Goal: Task Accomplishment & Management: Use online tool/utility

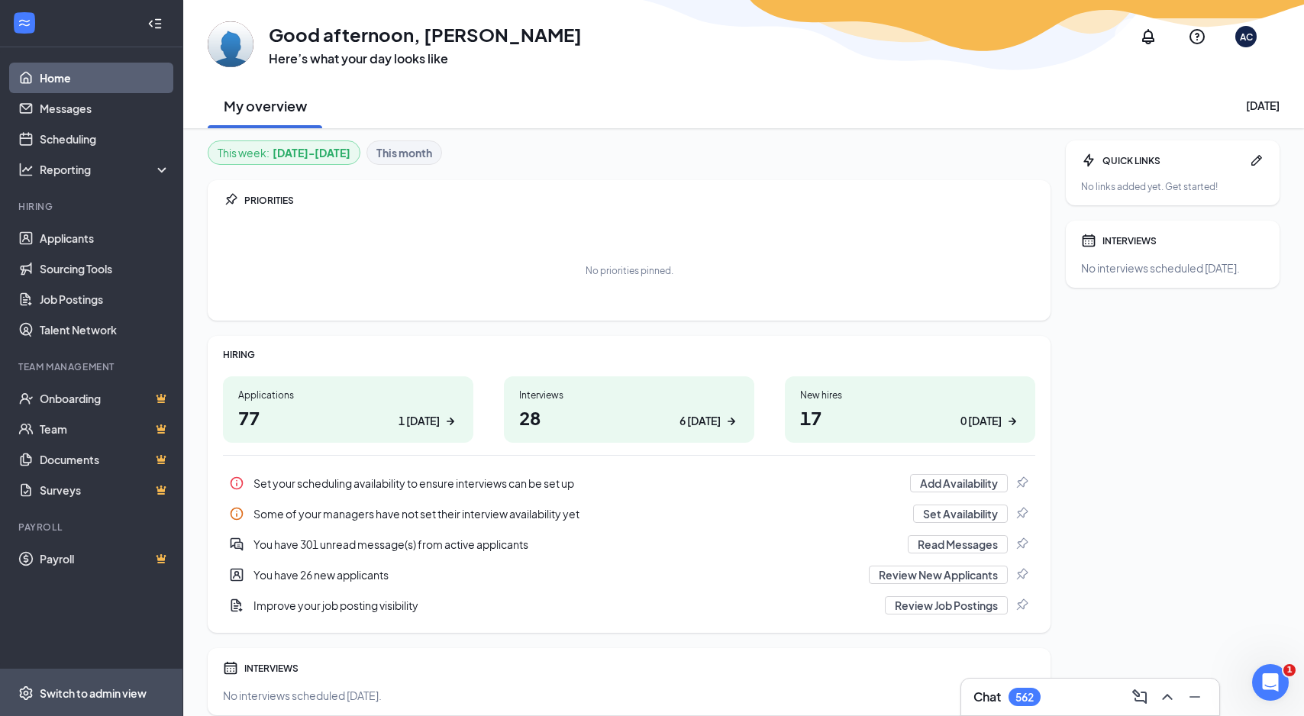
click at [76, 695] on div "Switch to admin view" at bounding box center [93, 693] width 107 height 15
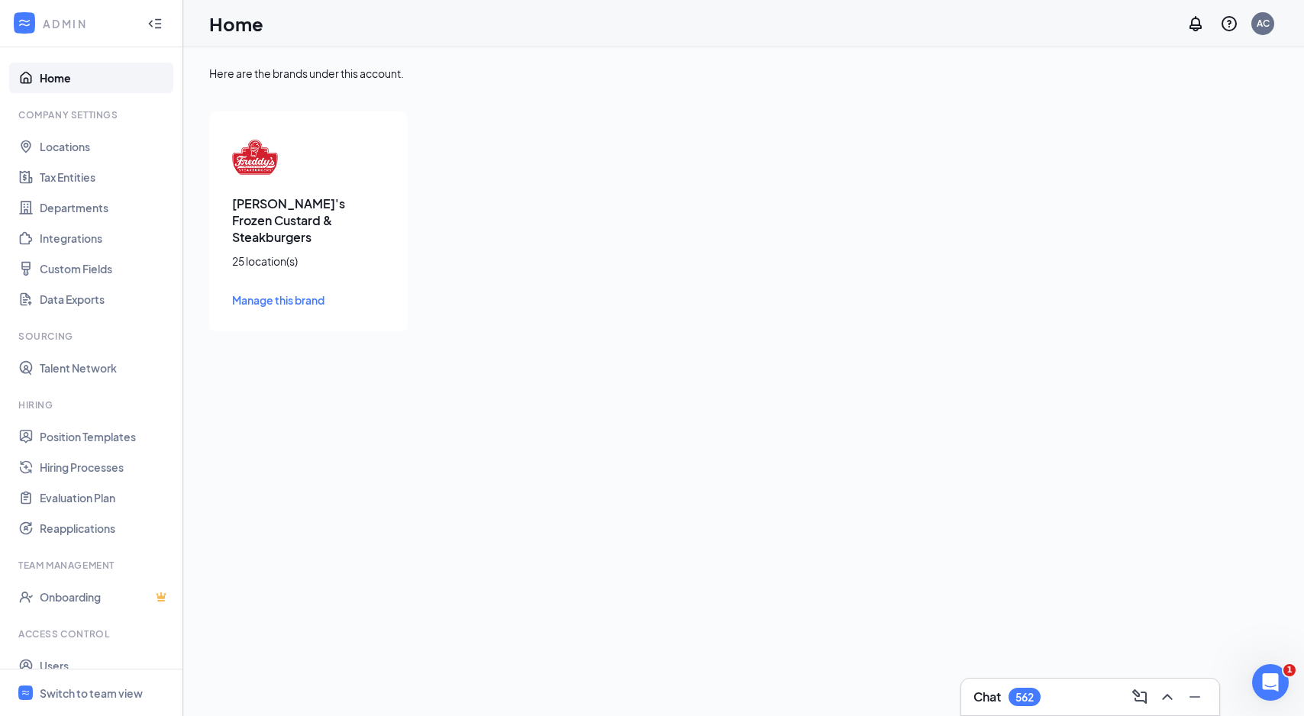
click at [267, 293] on span "Manage this brand" at bounding box center [278, 300] width 92 height 14
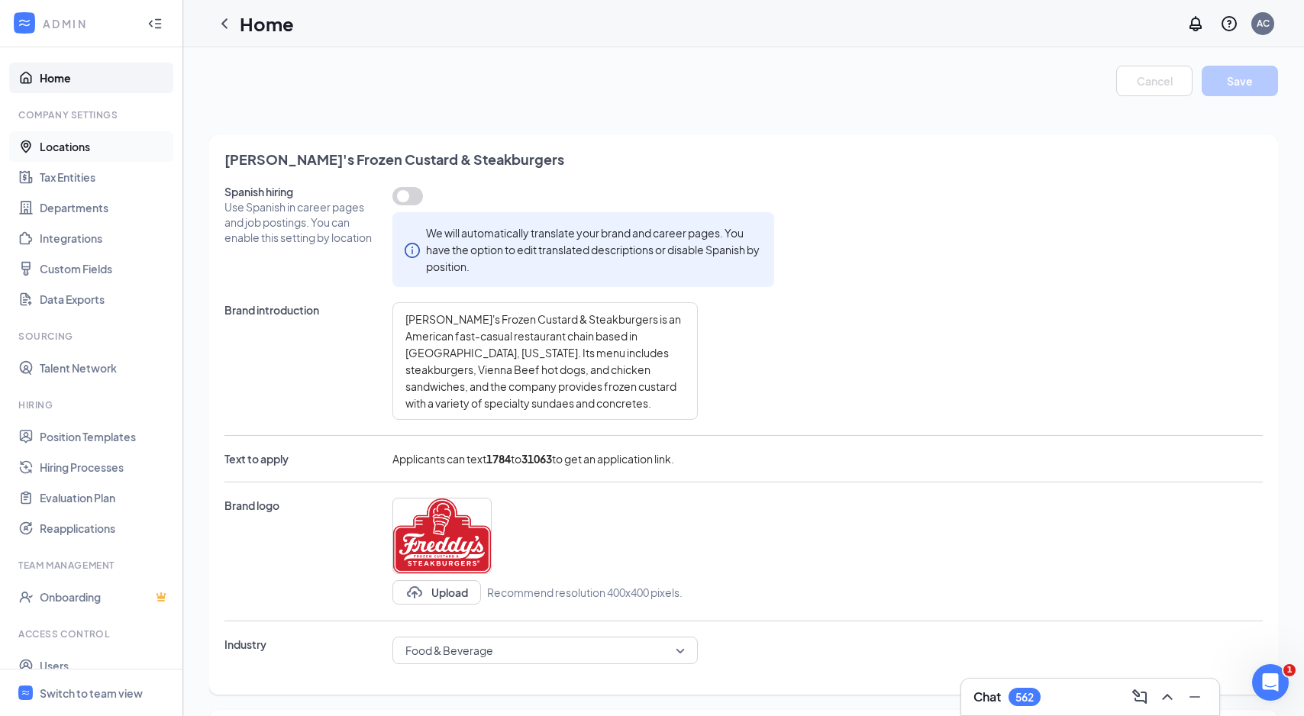
click at [74, 143] on link "Locations" at bounding box center [105, 146] width 131 height 31
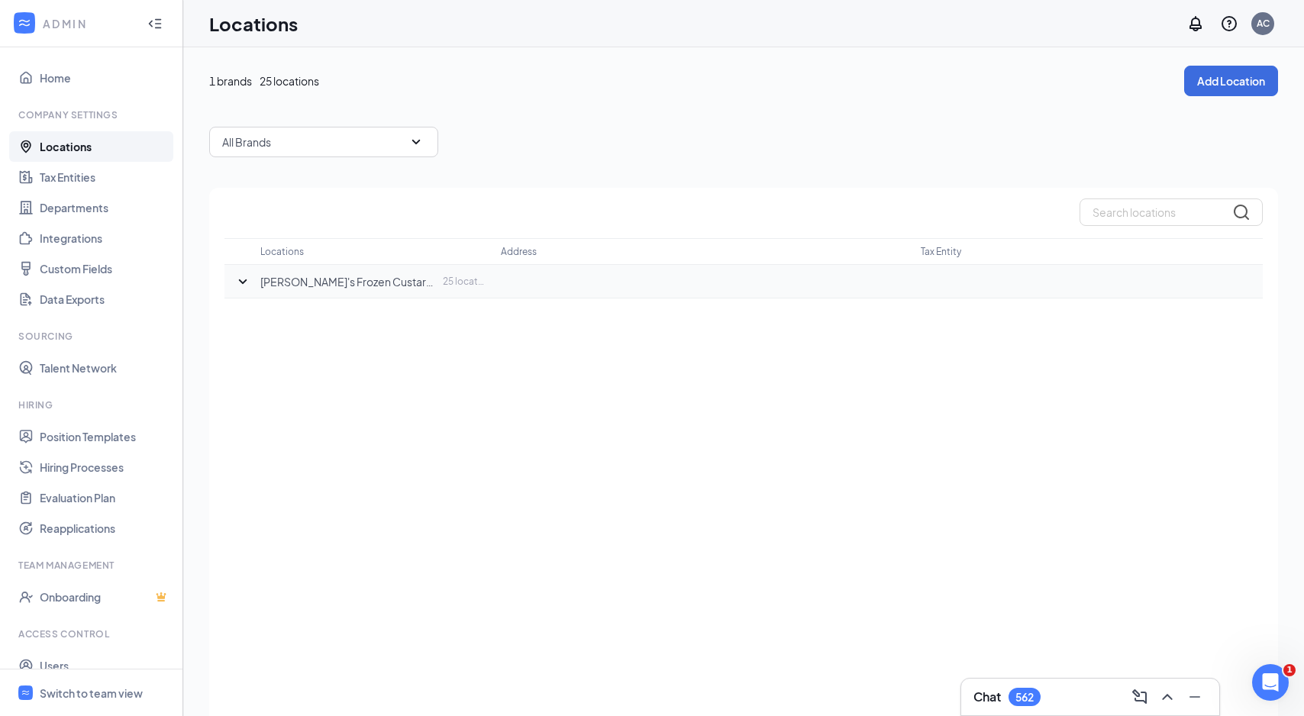
click at [234, 273] on icon "SmallChevronDown" at bounding box center [243, 282] width 18 height 18
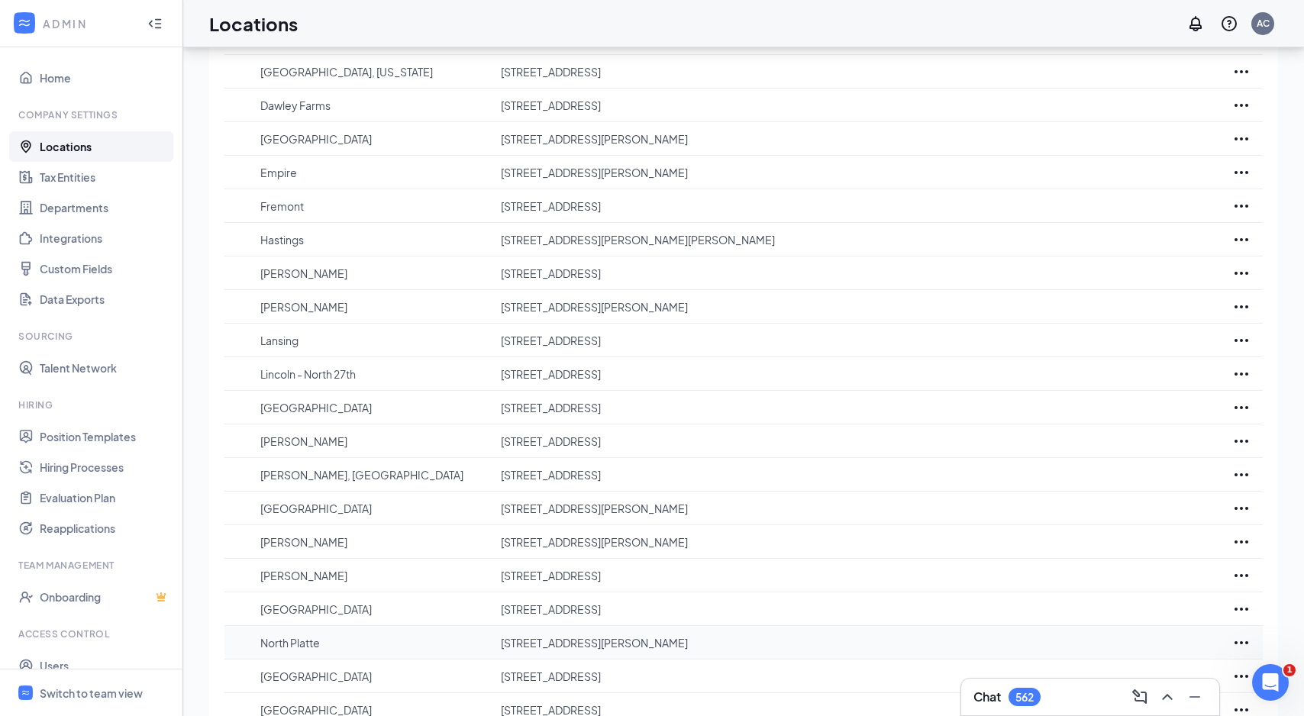
scroll to position [276, 0]
click at [1240, 207] on icon "Ellipses" at bounding box center [1241, 208] width 18 height 18
click at [60, 234] on link "Integrations" at bounding box center [105, 238] width 131 height 31
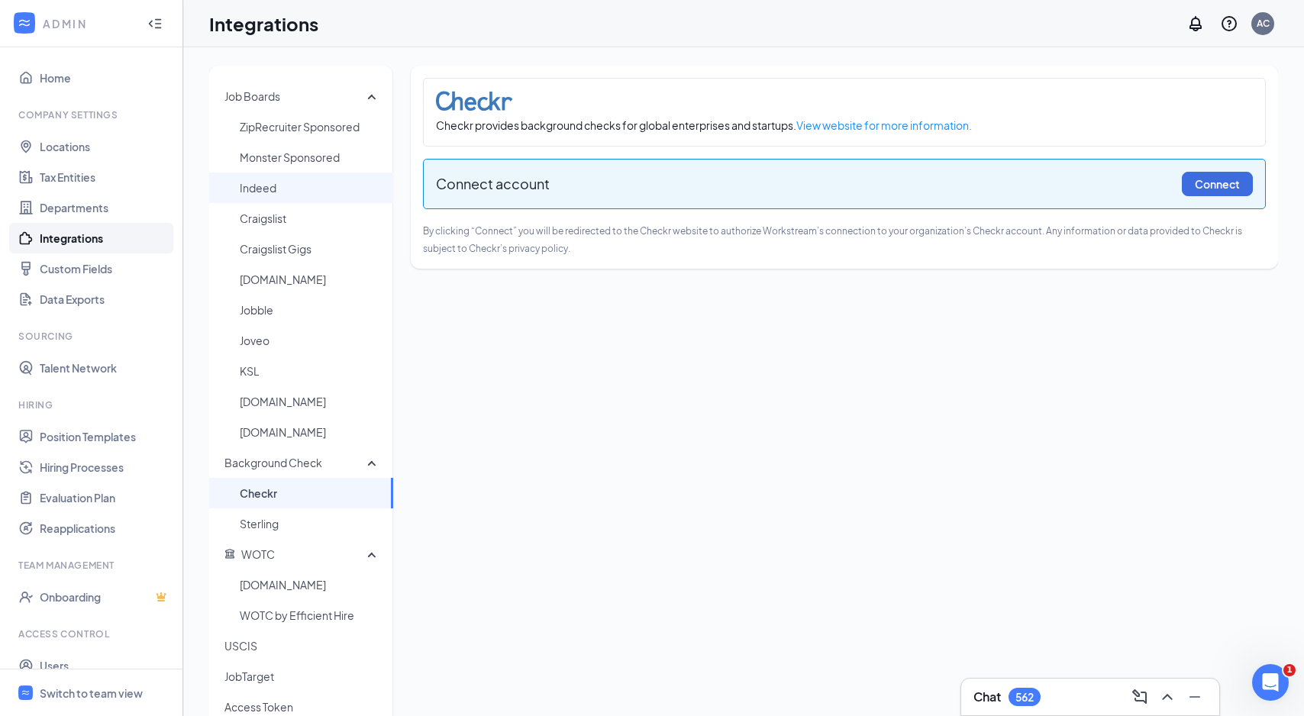
click at [262, 193] on span "Indeed" at bounding box center [310, 188] width 141 height 31
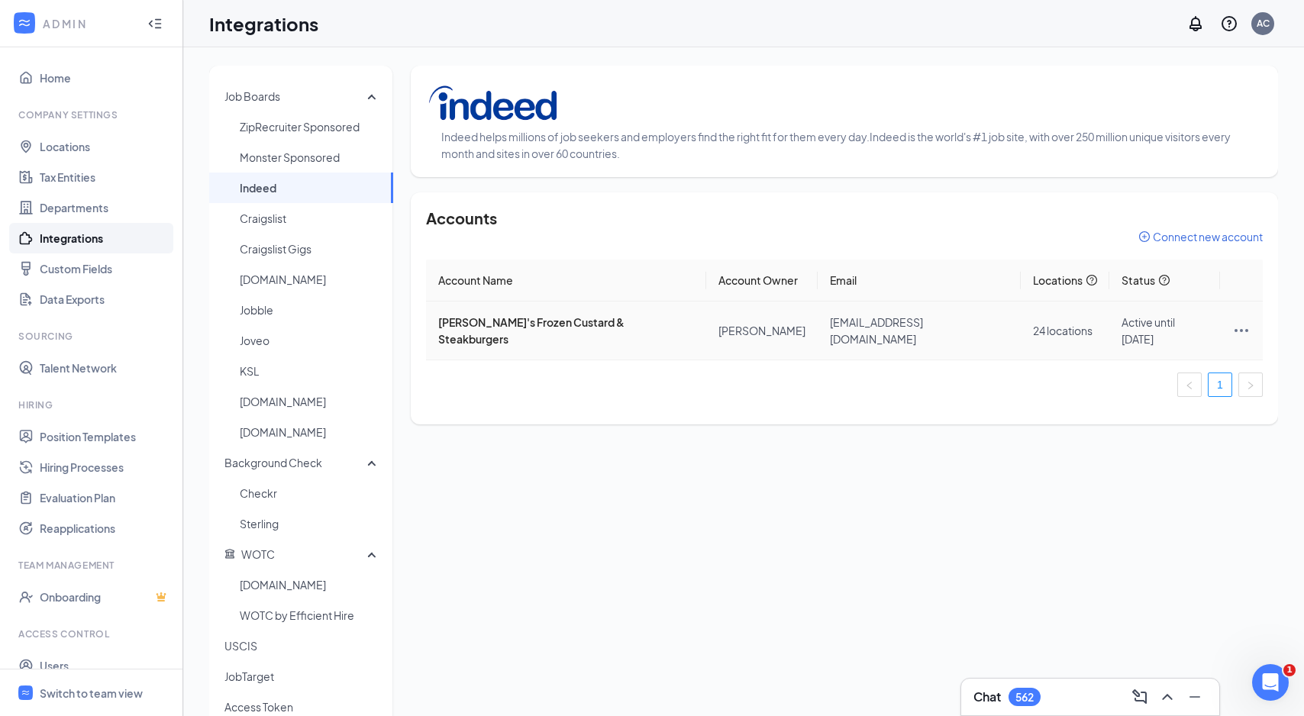
click at [1237, 321] on icon "Ellipses" at bounding box center [1241, 330] width 18 height 18
click at [1129, 352] on span "Edit locations" at bounding box center [1152, 355] width 153 height 17
click at [1232, 322] on icon "Ellipses" at bounding box center [1241, 330] width 18 height 18
click at [1101, 360] on span "Edit locations" at bounding box center [1152, 355] width 153 height 17
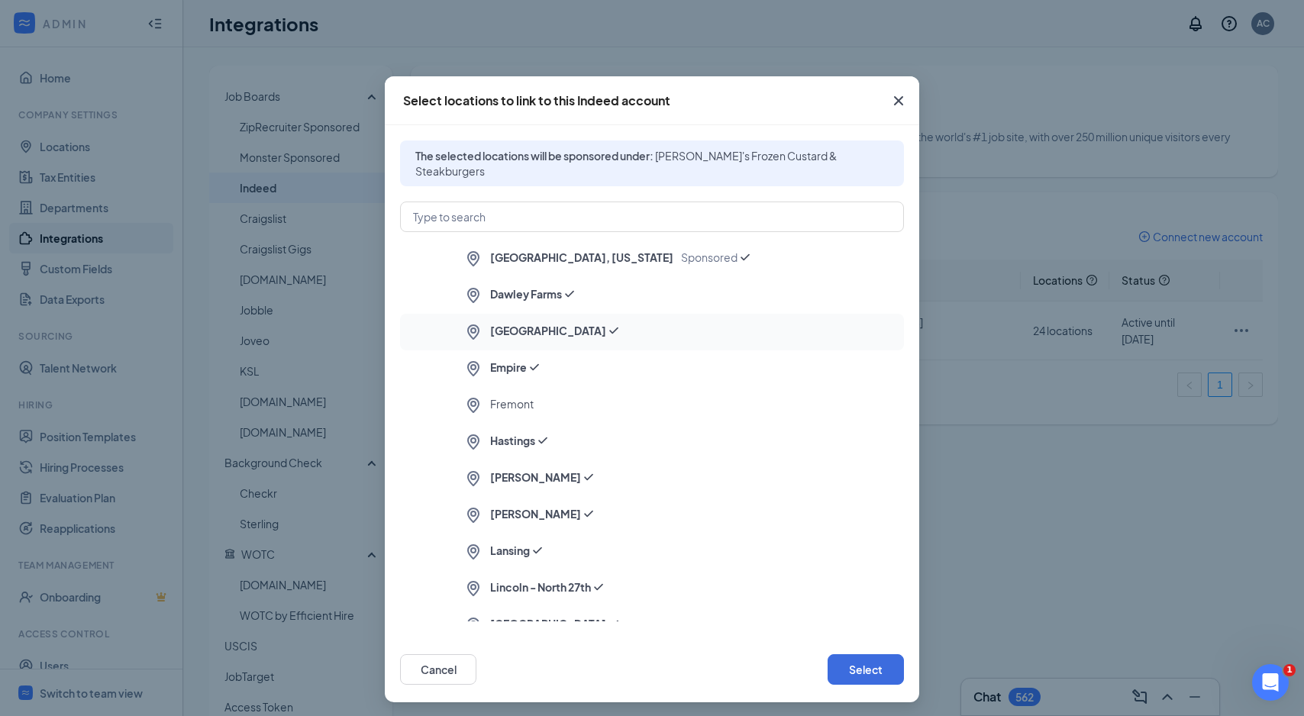
scroll to position [111, 0]
click at [508, 402] on span "Fremont" at bounding box center [512, 404] width 44 height 18
click at [853, 670] on button "Select" at bounding box center [866, 669] width 76 height 31
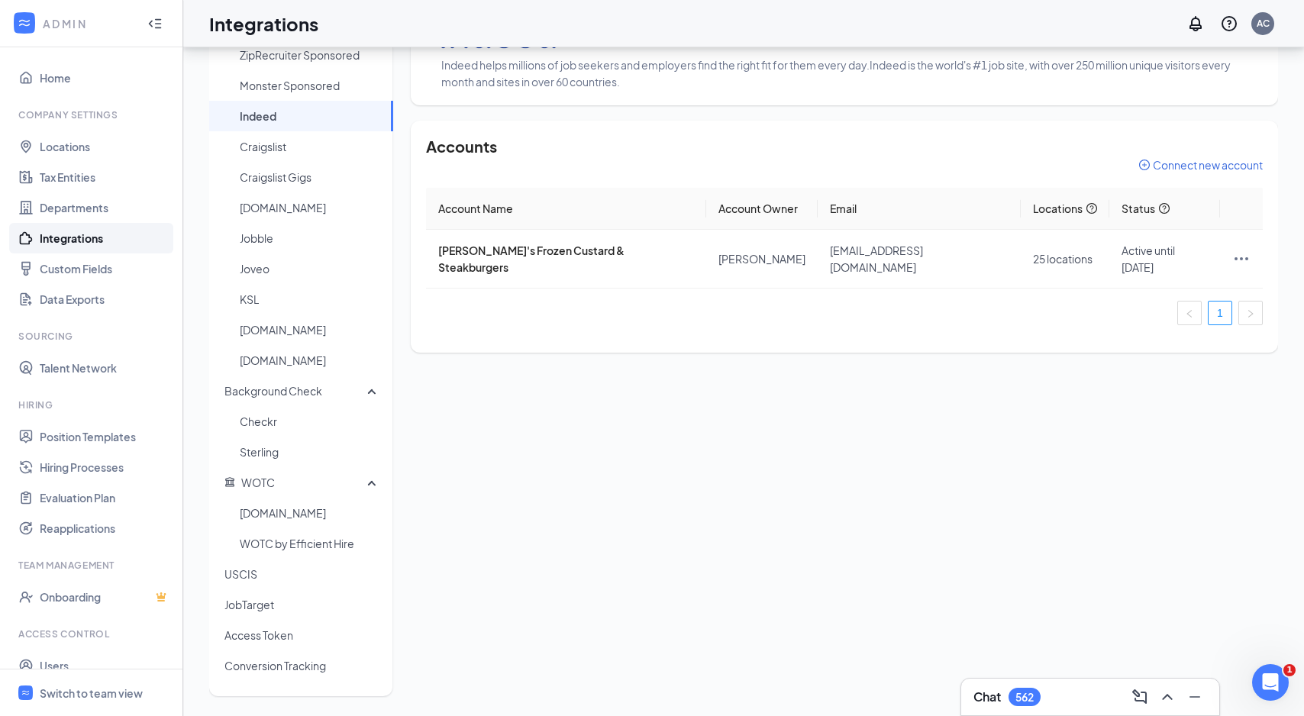
scroll to position [72, 0]
click at [76, 234] on link "Integrations" at bounding box center [105, 238] width 131 height 31
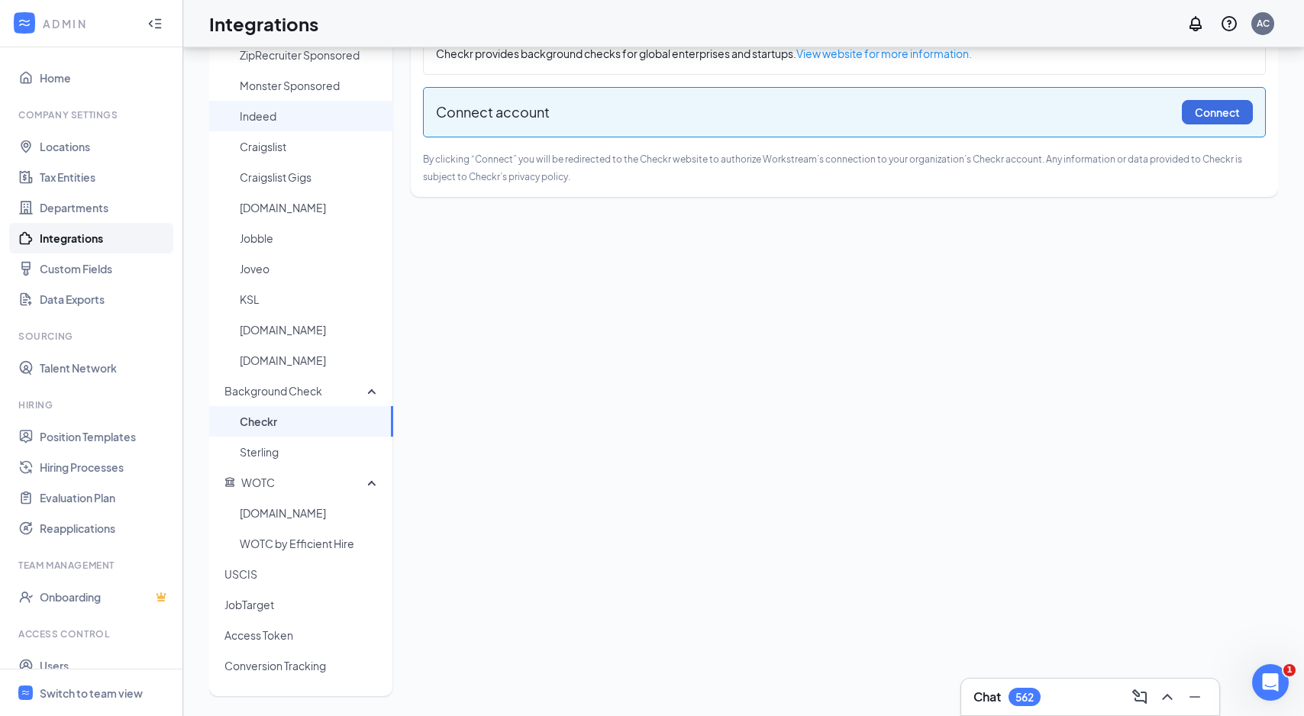
click at [264, 115] on span "Indeed" at bounding box center [310, 116] width 141 height 31
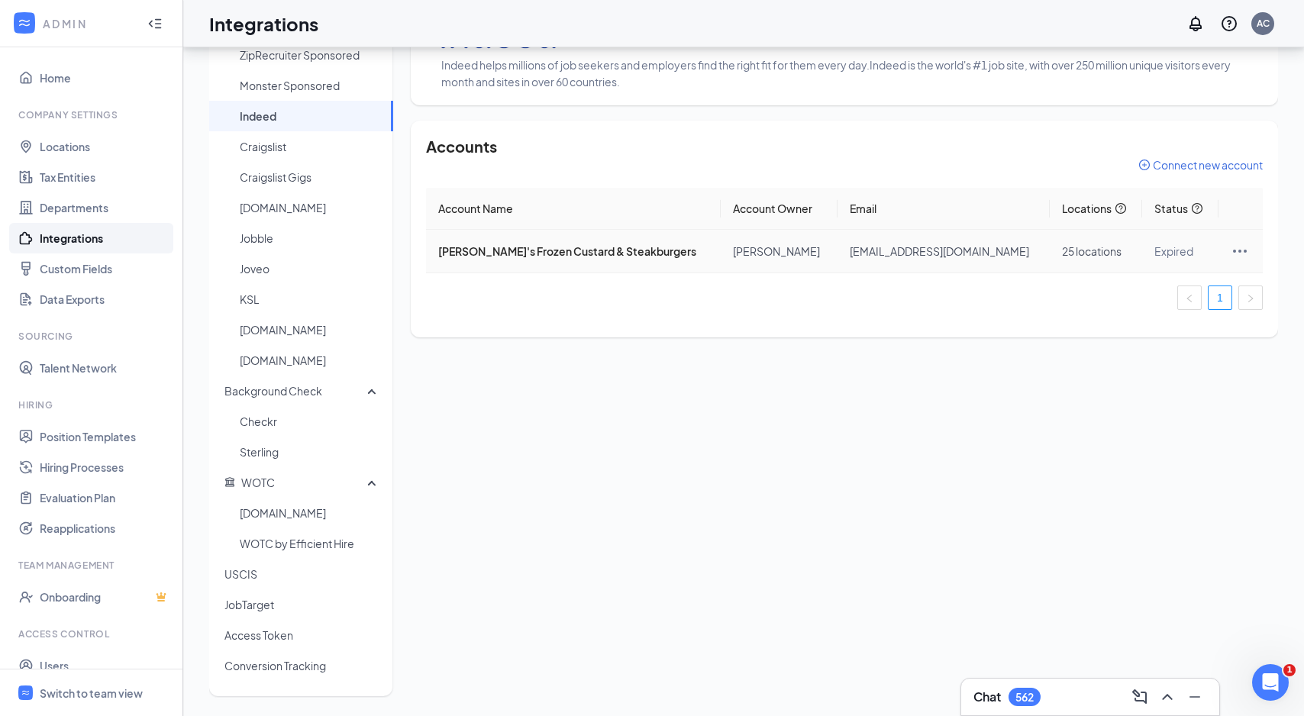
click at [1231, 254] on icon "Ellipses" at bounding box center [1240, 251] width 18 height 18
click at [1117, 318] on span "Reconnect" at bounding box center [1149, 319] width 153 height 17
